Goal: Task Accomplishment & Management: Complete application form

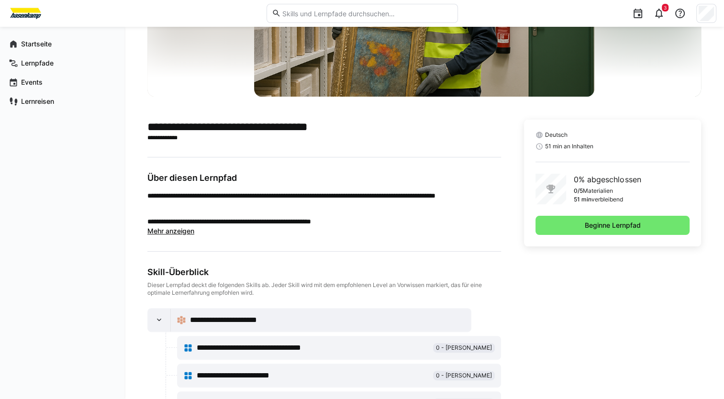
scroll to position [145, 0]
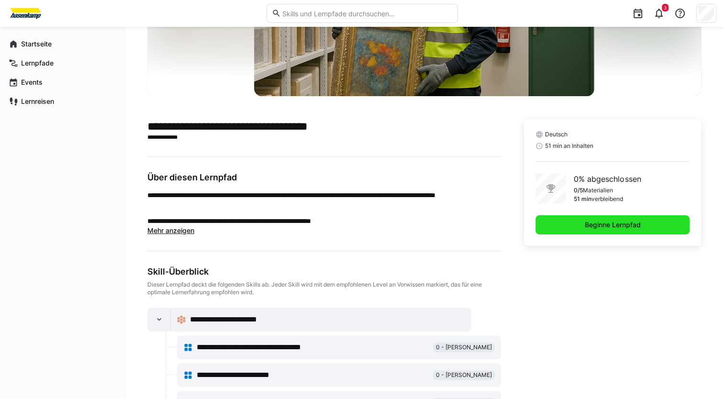
click at [608, 222] on span "Beginne Lernpfad" at bounding box center [612, 225] width 59 height 10
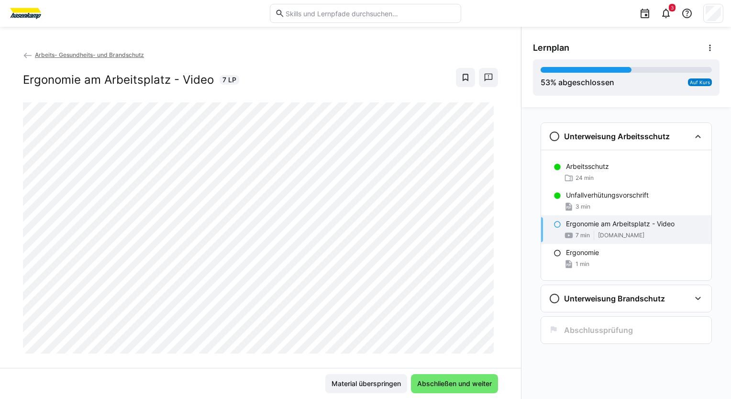
click at [7, 282] on div "Arbeits- Gesundheits- und Brandschutz Ergonomie am Arbeitsplatz - Video 7 LP" at bounding box center [260, 209] width 521 height 318
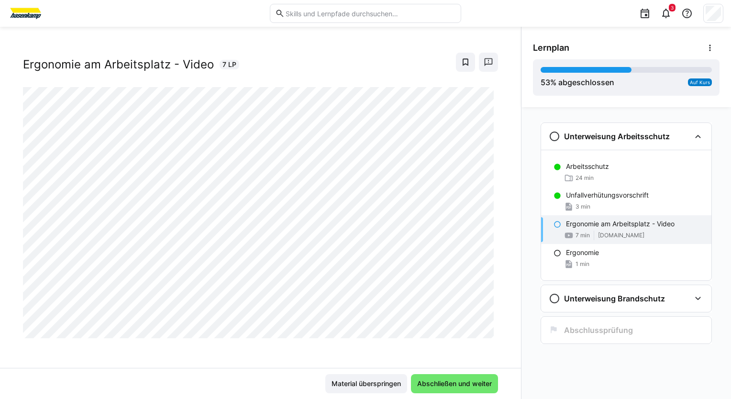
click at [559, 229] on div "Ergonomie am Arbeitsplatz - Video 7 min www.youtube.com" at bounding box center [626, 229] width 170 height 29
click at [459, 381] on span "Abschließen und weiter" at bounding box center [454, 384] width 77 height 10
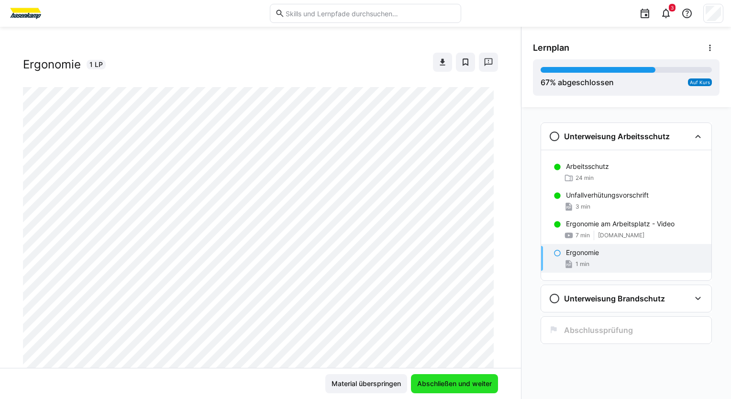
click at [440, 386] on span "Abschließen und weiter" at bounding box center [454, 384] width 77 height 10
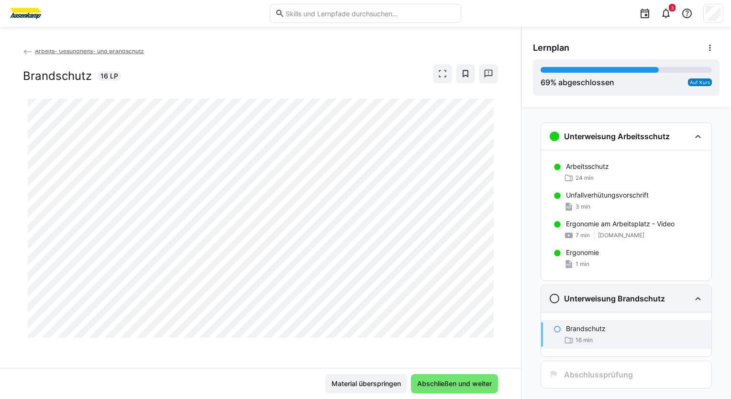
scroll to position [18, 0]
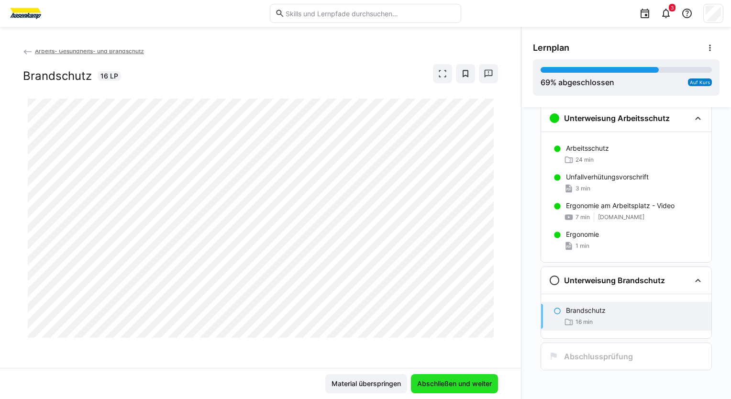
click at [425, 387] on span "Abschließen und weiter" at bounding box center [454, 384] width 77 height 10
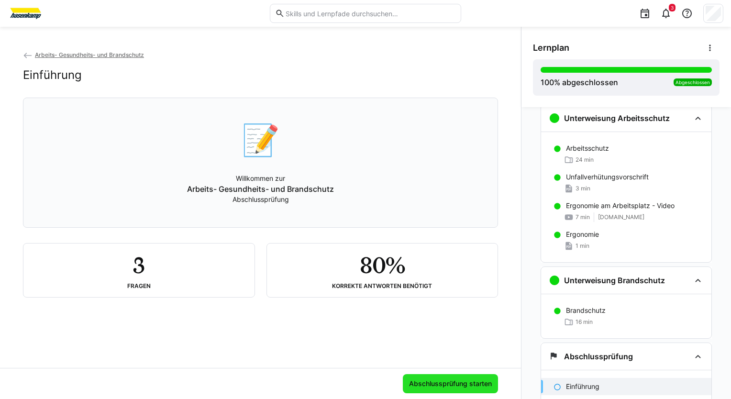
click at [436, 386] on span "Abschlussprüfung starten" at bounding box center [451, 384] width 86 height 10
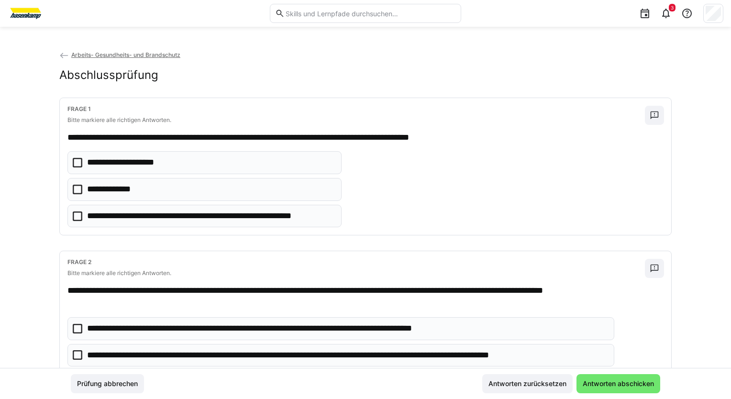
click at [77, 189] on icon at bounding box center [78, 190] width 10 height 10
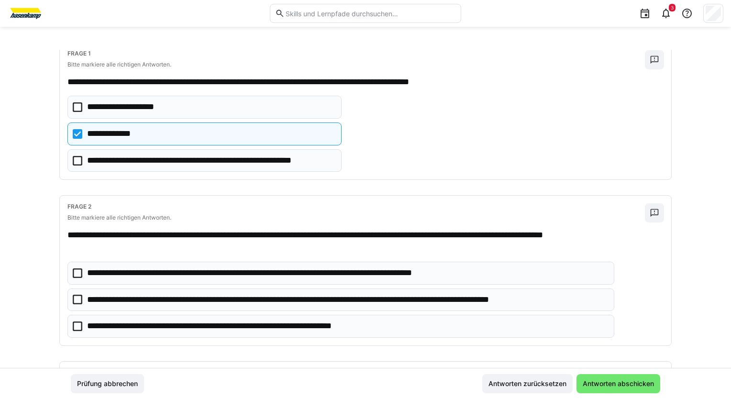
scroll to position [67, 0]
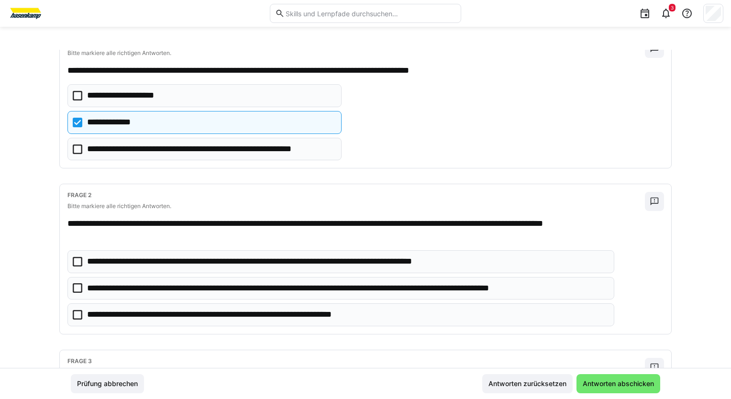
click at [77, 96] on icon at bounding box center [78, 96] width 10 height 10
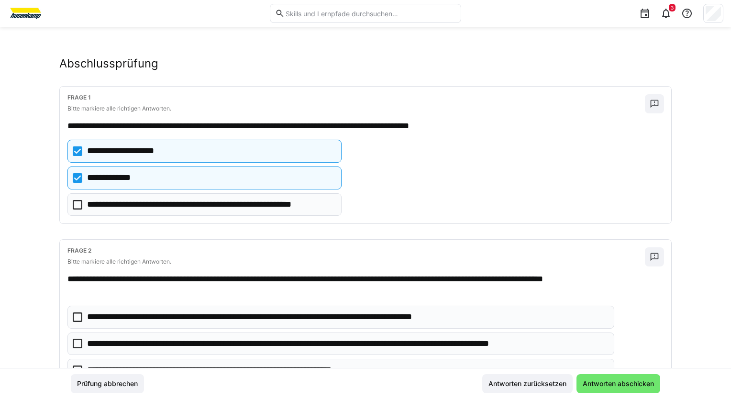
scroll to position [10, 0]
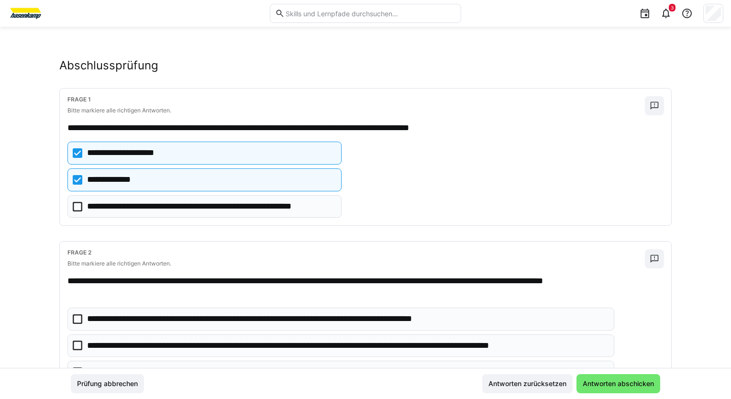
click at [76, 155] on icon at bounding box center [78, 153] width 10 height 10
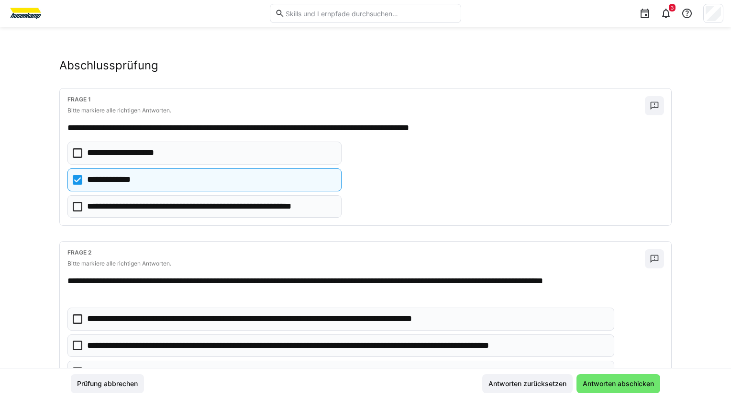
scroll to position [84, 0]
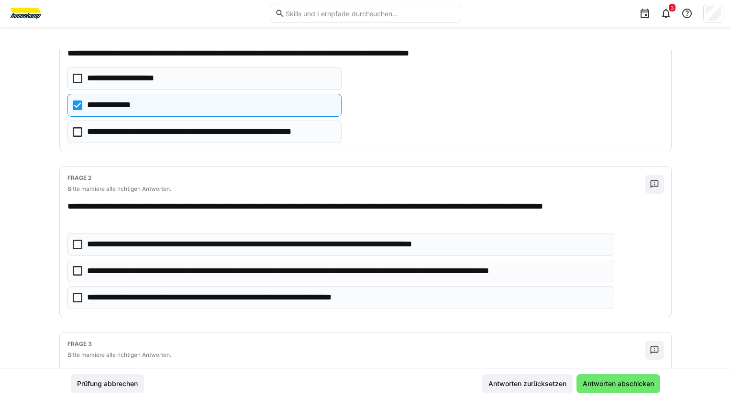
click at [75, 79] on icon at bounding box center [78, 79] width 10 height 10
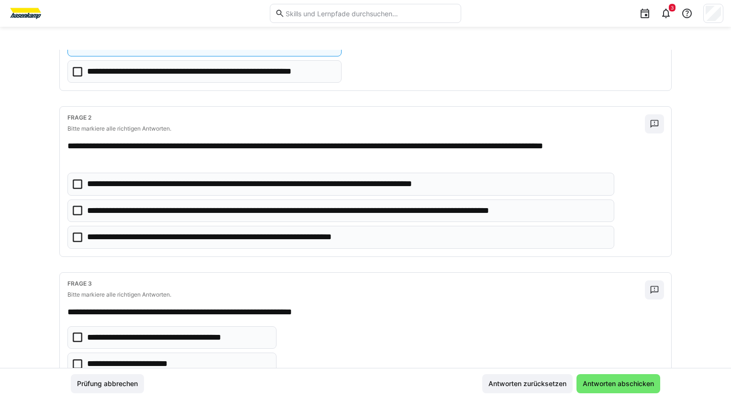
scroll to position [165, 0]
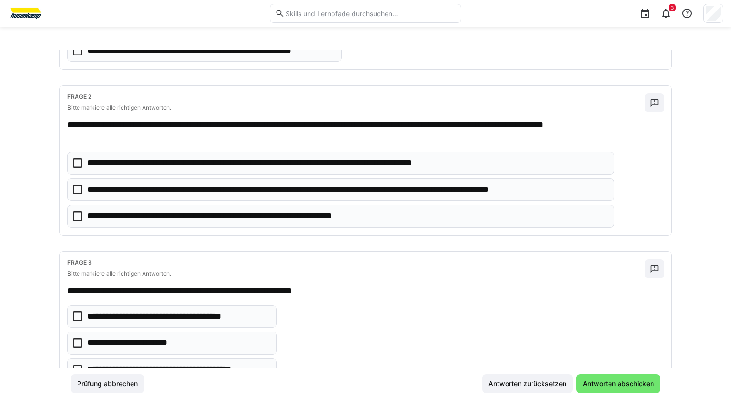
click at [78, 188] on icon at bounding box center [78, 190] width 10 height 10
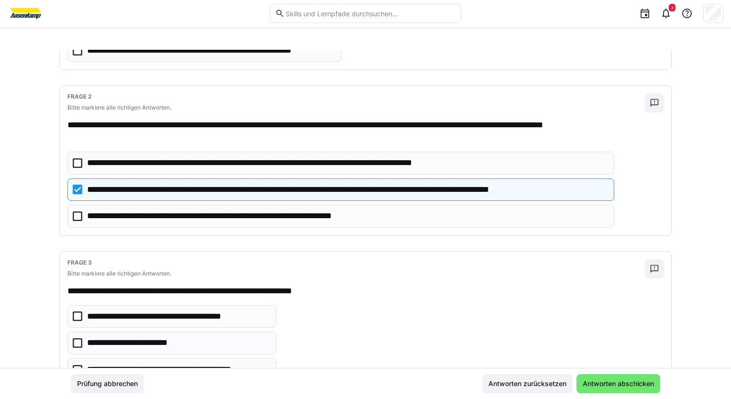
click at [74, 211] on icon at bounding box center [78, 216] width 10 height 10
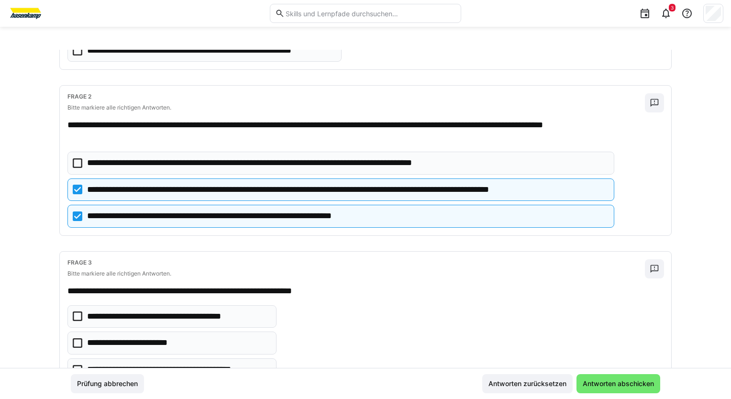
scroll to position [207, 0]
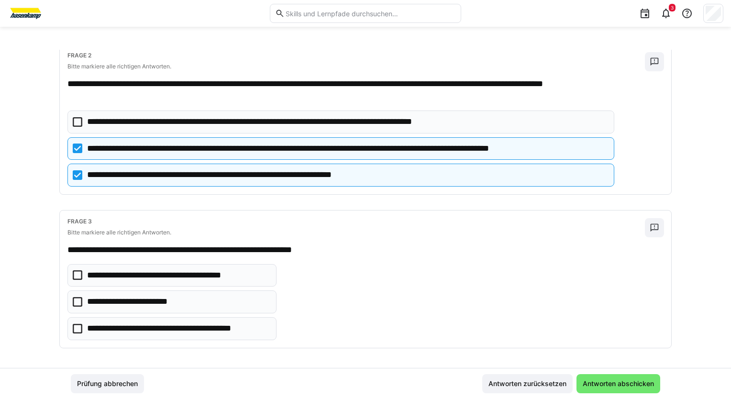
click at [73, 327] on icon at bounding box center [78, 329] width 10 height 10
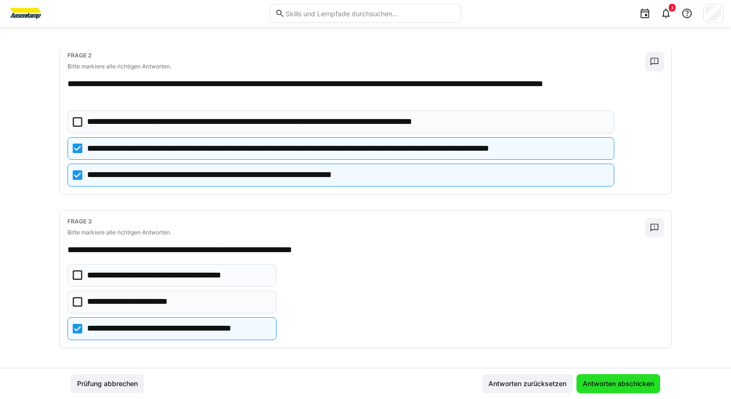
click at [610, 382] on span "Antworten abschicken" at bounding box center [618, 384] width 74 height 10
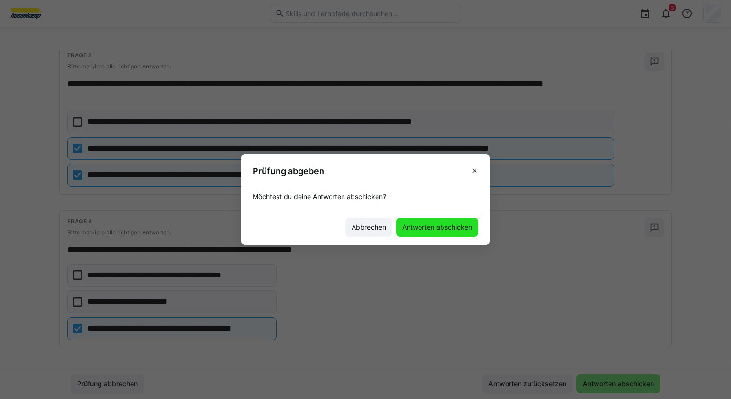
click at [430, 229] on span "Antworten abschicken" at bounding box center [437, 227] width 73 height 10
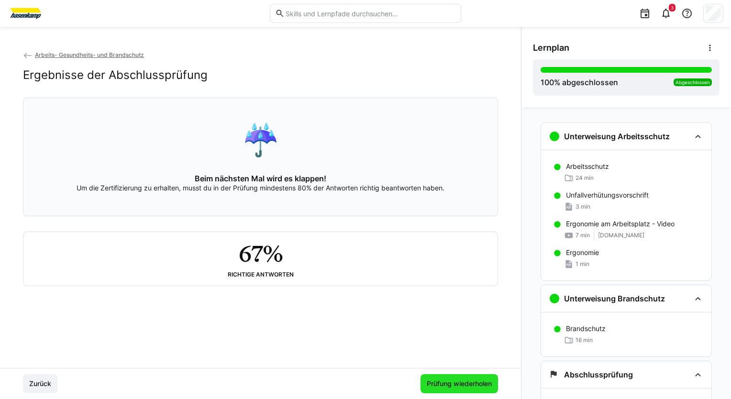
click at [439, 378] on span "Prüfung wiederholen" at bounding box center [458, 383] width 77 height 19
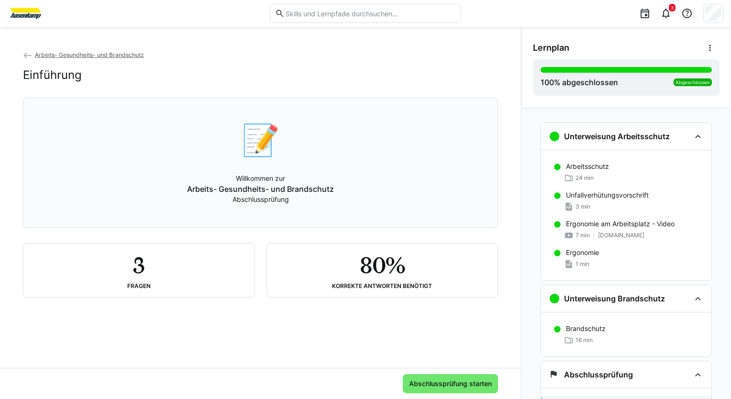
scroll to position [86, 0]
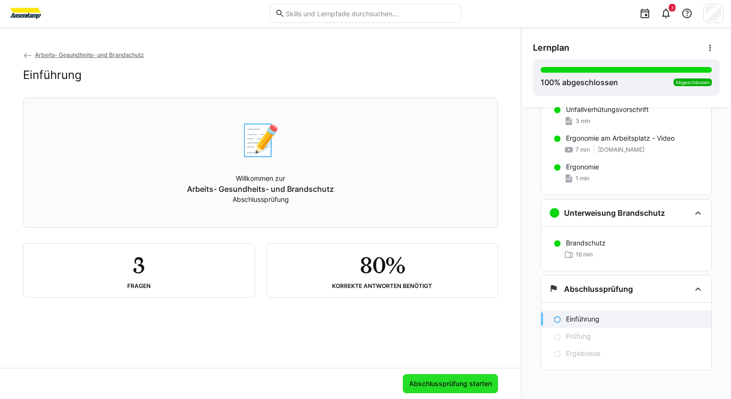
click at [457, 386] on span "Abschlussprüfung starten" at bounding box center [451, 384] width 86 height 10
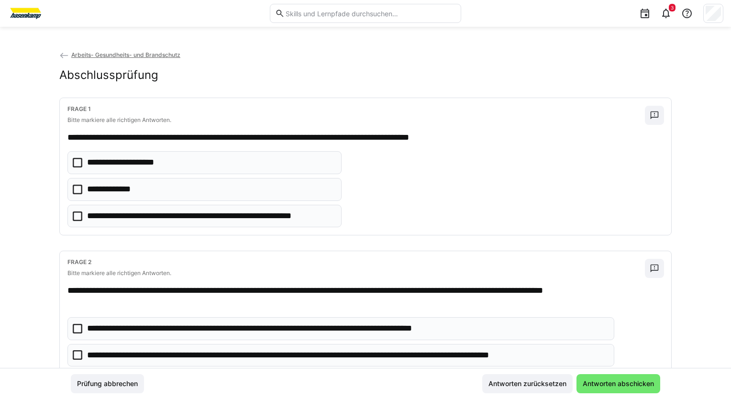
click at [78, 188] on icon at bounding box center [78, 190] width 10 height 10
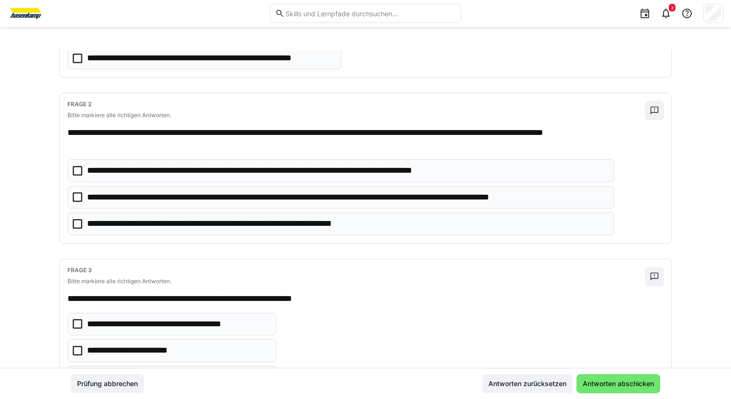
scroll to position [168, 0]
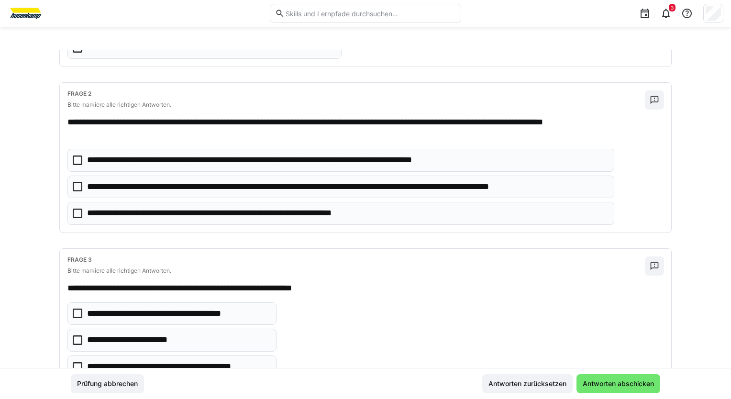
click at [75, 185] on icon at bounding box center [78, 187] width 10 height 10
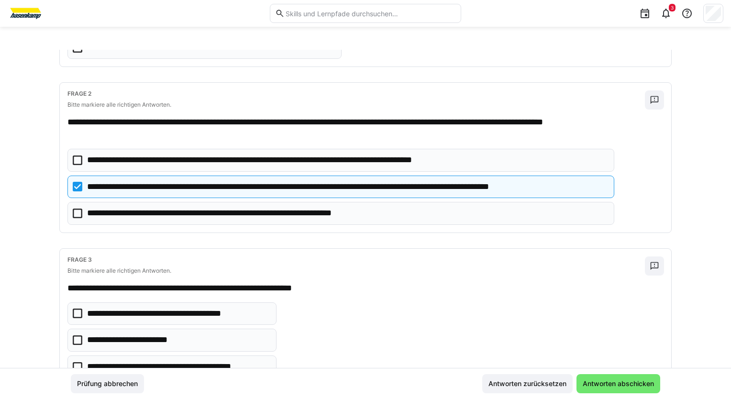
click at [75, 211] on icon at bounding box center [78, 214] width 10 height 10
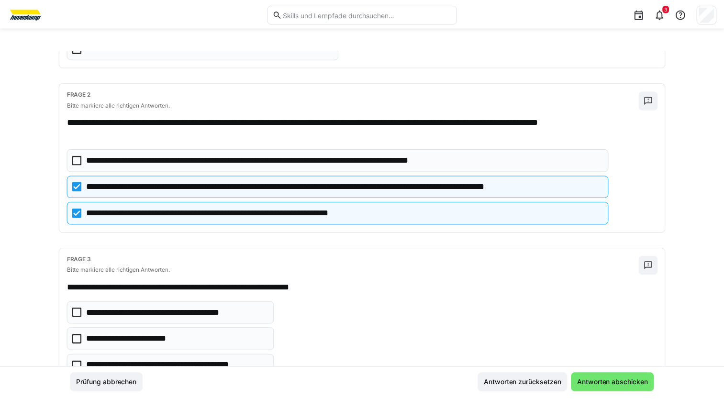
scroll to position [207, 0]
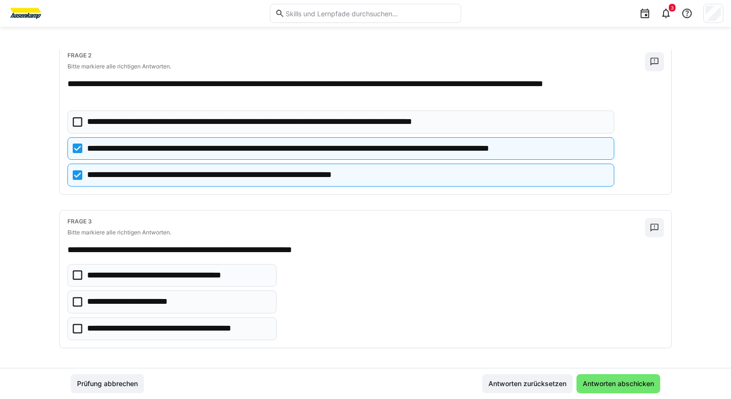
click at [73, 324] on icon at bounding box center [78, 329] width 10 height 10
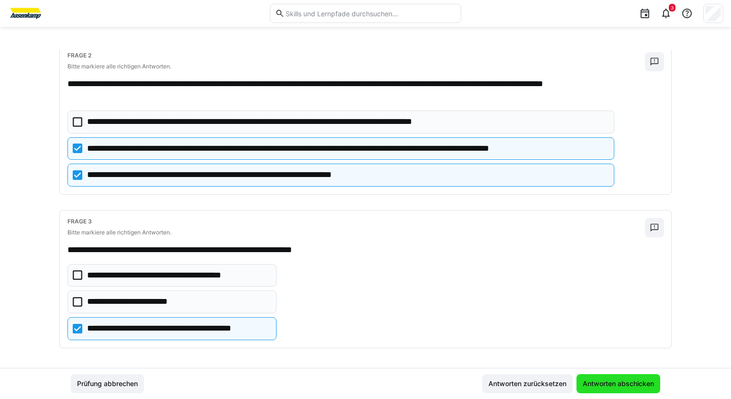
click at [608, 384] on span "Antworten abschicken" at bounding box center [618, 384] width 74 height 10
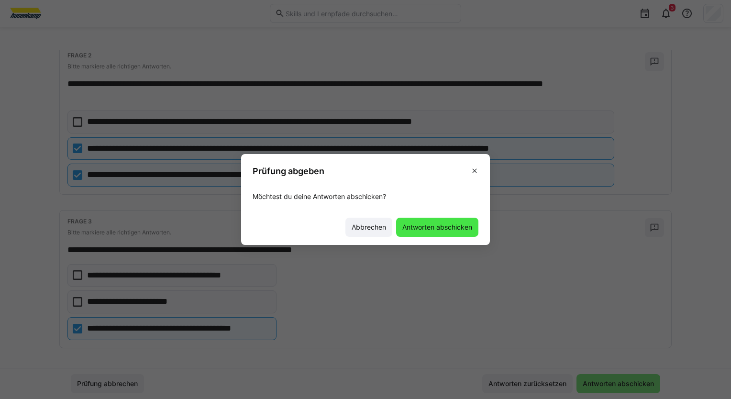
click at [424, 231] on span "Antworten abschicken" at bounding box center [437, 227] width 73 height 10
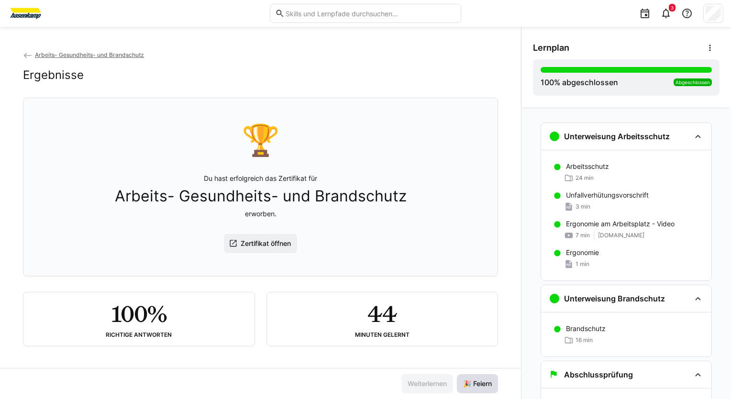
click at [475, 382] on span "🎉 Feiern" at bounding box center [478, 384] width 32 height 10
click at [130, 58] on span "Arbeits- Gesundheits- und Brandschutz" at bounding box center [89, 54] width 109 height 7
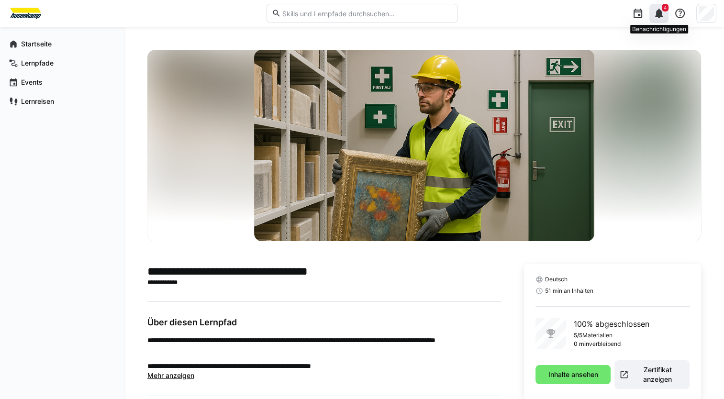
click at [656, 11] on eds-icon at bounding box center [658, 13] width 11 height 11
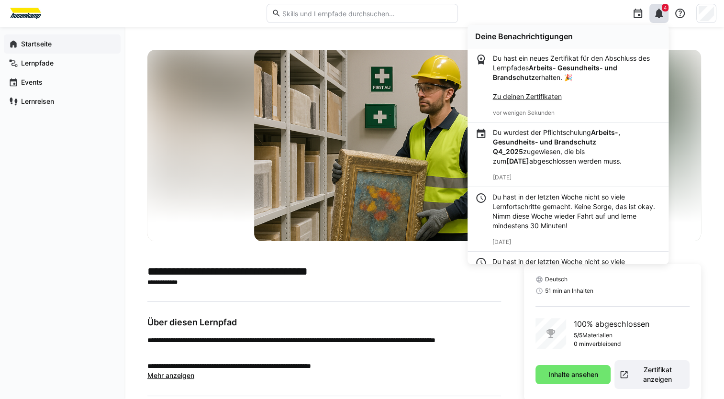
click at [0, 0] on app-navigation-label "Startseite" at bounding box center [0, 0] width 0 height 0
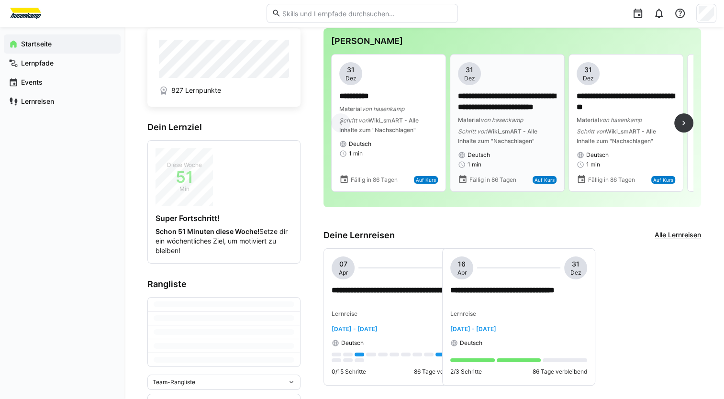
scroll to position [25, 0]
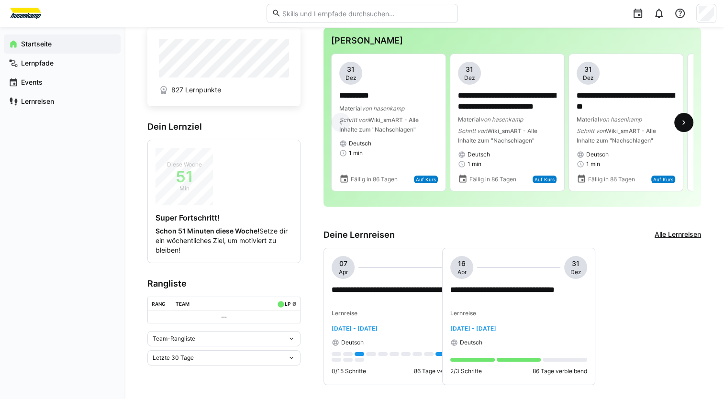
click at [684, 117] on span at bounding box center [683, 122] width 19 height 19
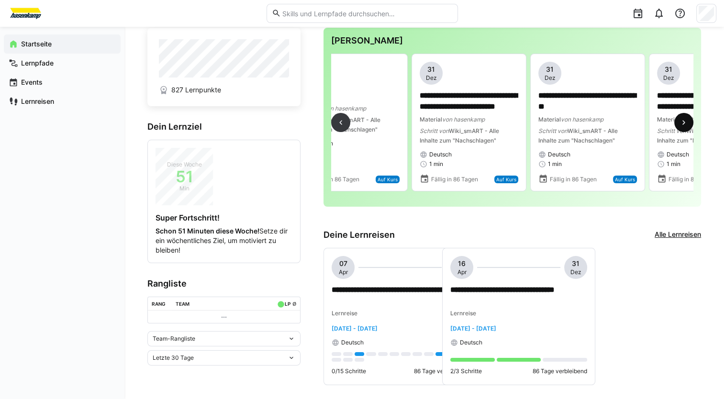
click at [684, 117] on span at bounding box center [683, 122] width 19 height 19
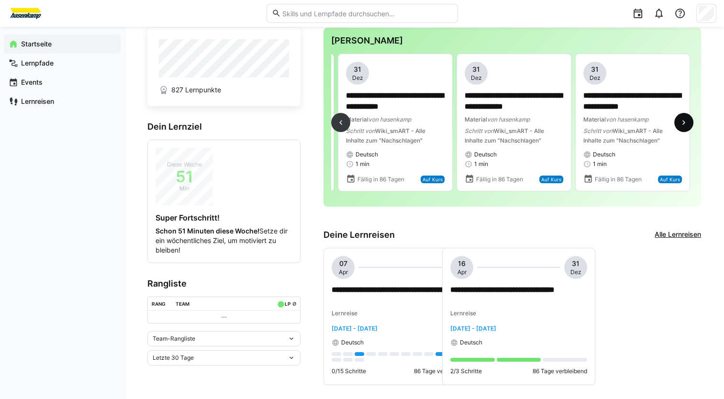
scroll to position [0, 474]
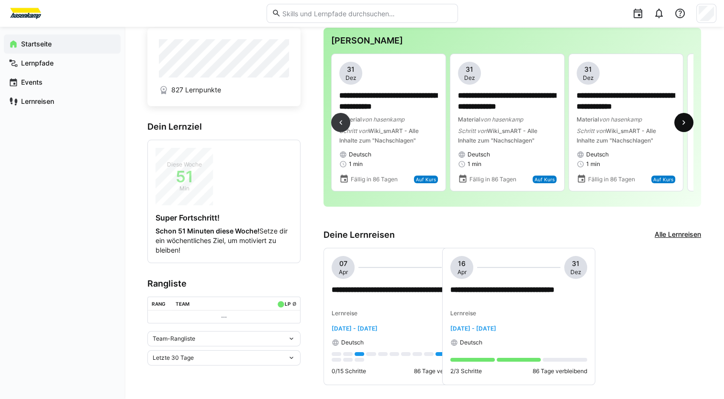
click at [684, 117] on span at bounding box center [683, 122] width 19 height 19
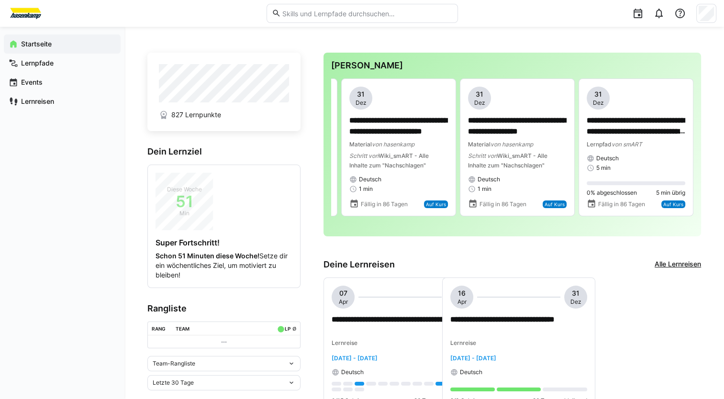
scroll to position [163, 0]
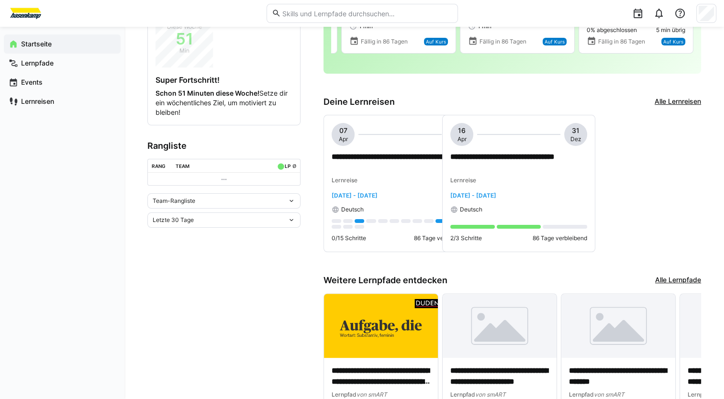
click at [231, 200] on div "Team-Rangliste" at bounding box center [220, 201] width 135 height 7
click at [185, 237] on div "Individuelle Rangliste" at bounding box center [224, 236] width 142 height 8
